Goal: Check status: Check status

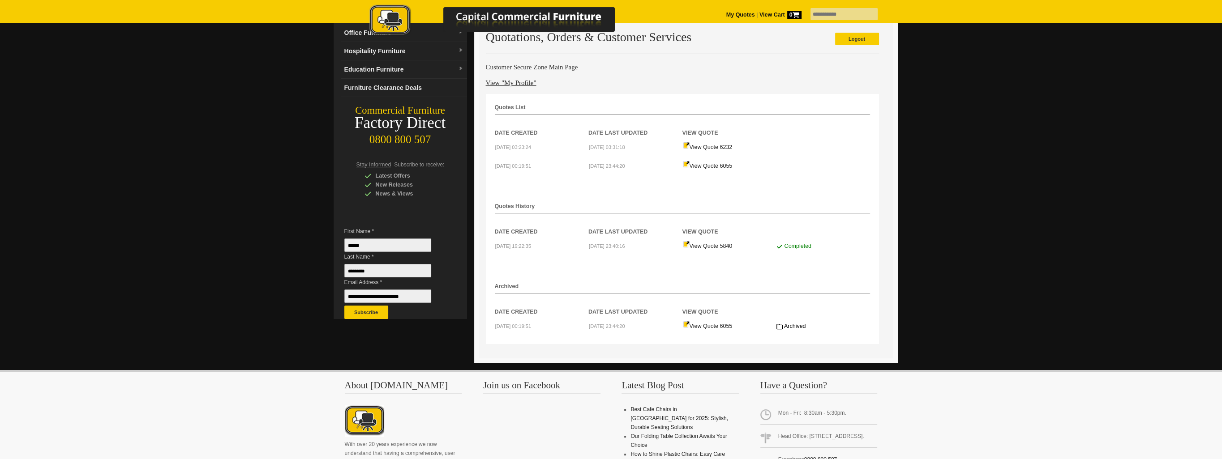
scroll to position [90, 0]
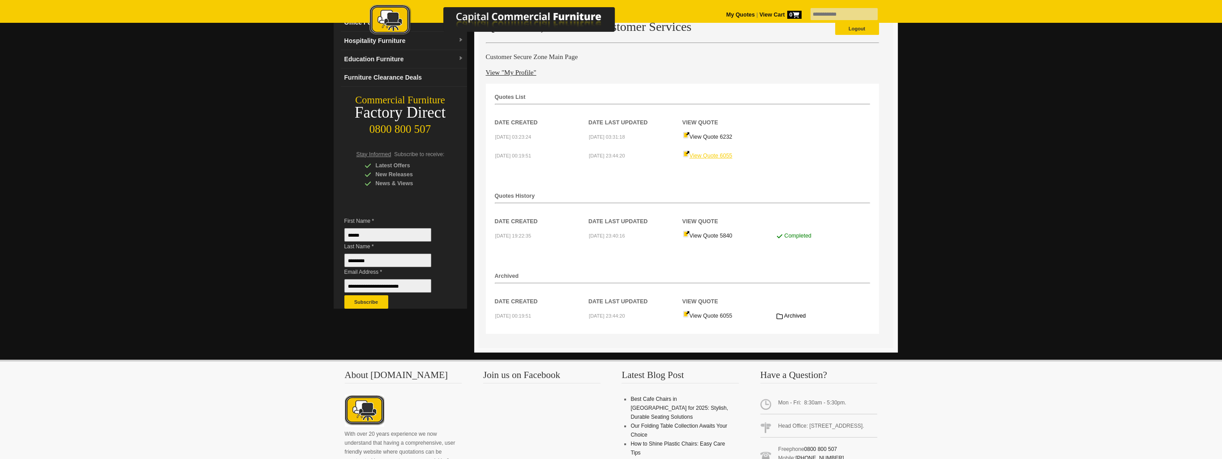
click at [703, 153] on link "View Quote 6055" at bounding box center [708, 156] width 50 height 6
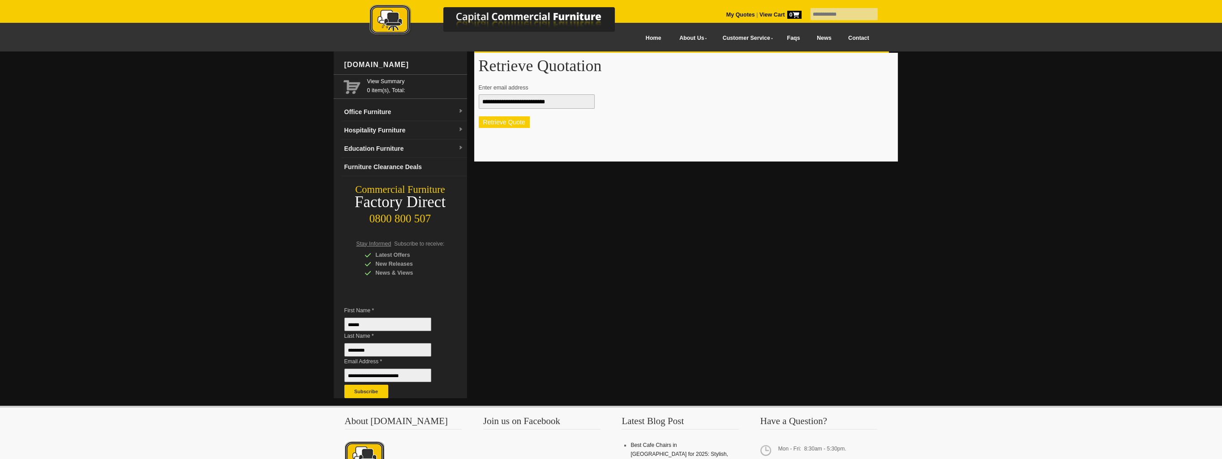
drag, startPoint x: 0, startPoint y: 0, endPoint x: 524, endPoint y: 124, distance: 538.5
click at [524, 124] on button "Retrieve Quote" at bounding box center [504, 122] width 51 height 12
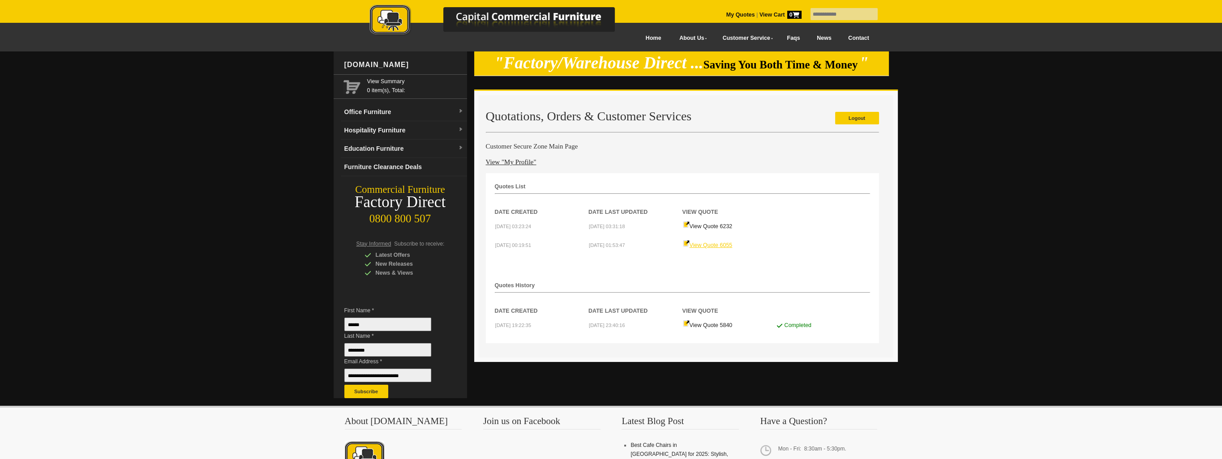
click at [711, 245] on link "View Quote 6055" at bounding box center [708, 245] width 50 height 6
